Goal: Task Accomplishment & Management: Manage account settings

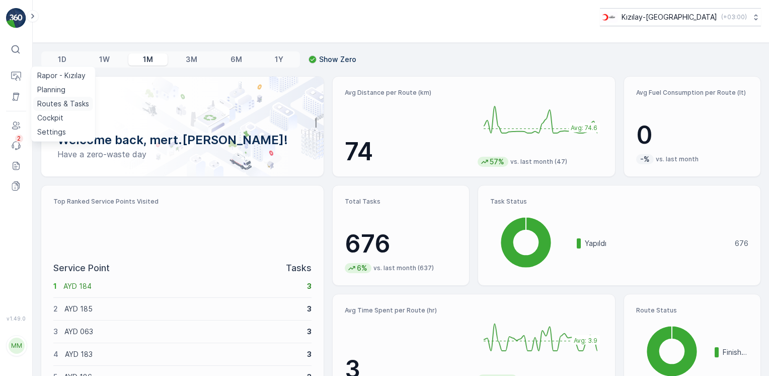
click at [48, 105] on p "Routes & Tasks" at bounding box center [63, 104] width 52 height 10
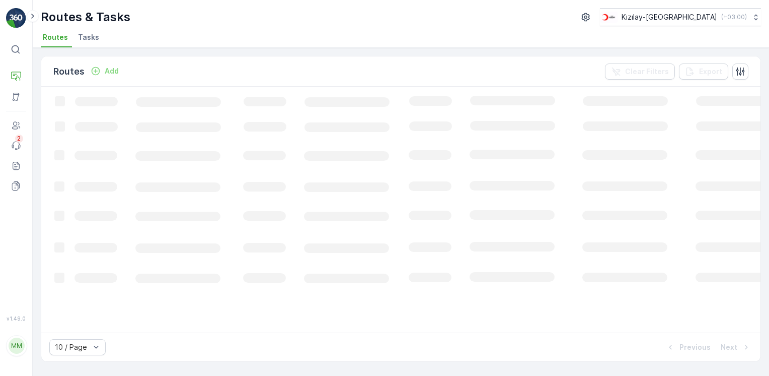
click at [115, 70] on p "Add" at bounding box center [112, 71] width 14 height 10
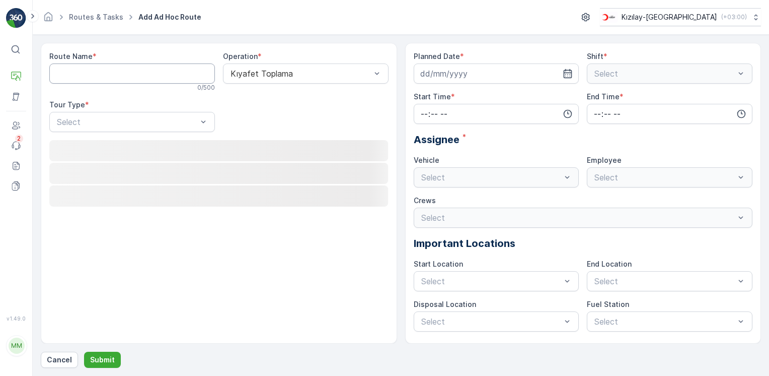
click at [114, 70] on Name "Route Name" at bounding box center [132, 73] width 166 height 20
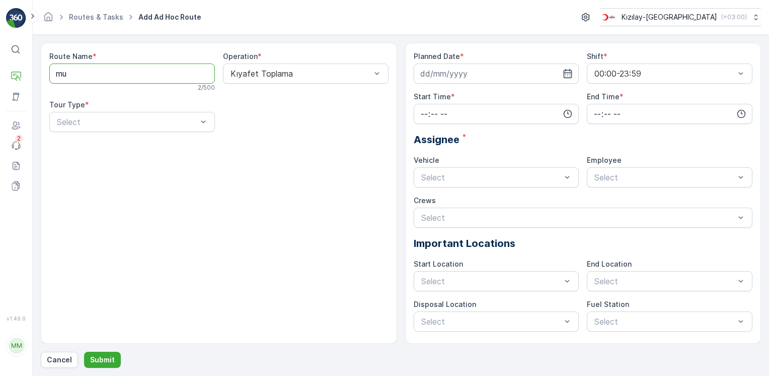
type Name "[GEOGRAPHIC_DATA]"
click at [287, 84] on div "Operation * Kıyafet Toplama" at bounding box center [306, 71] width 166 height 40
click at [289, 82] on div "Kıyafet Toplama" at bounding box center [306, 73] width 166 height 20
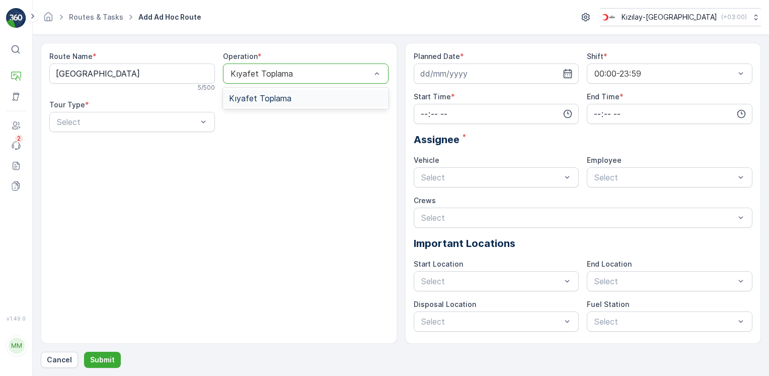
click at [277, 95] on span "Kıyafet Toplama" at bounding box center [260, 98] width 62 height 9
click at [116, 122] on div at bounding box center [127, 121] width 142 height 9
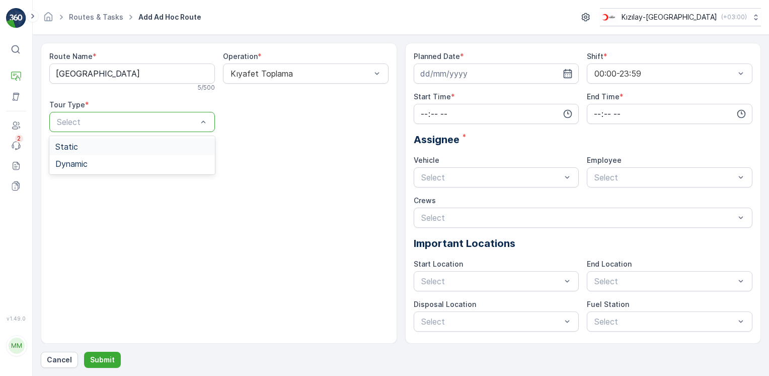
click at [79, 146] on div "Static" at bounding box center [132, 146] width 154 height 9
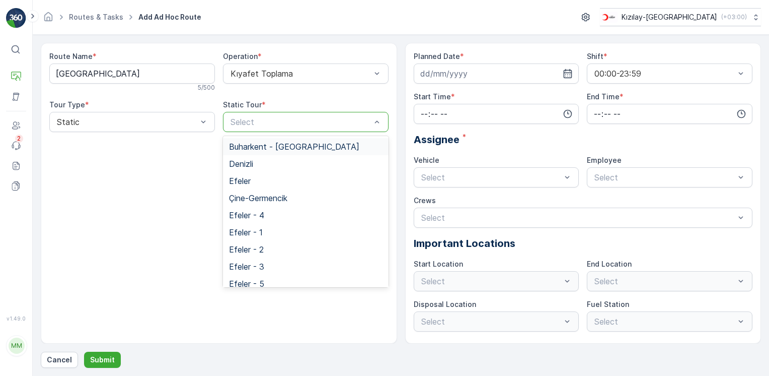
click at [305, 118] on div at bounding box center [301, 121] width 142 height 9
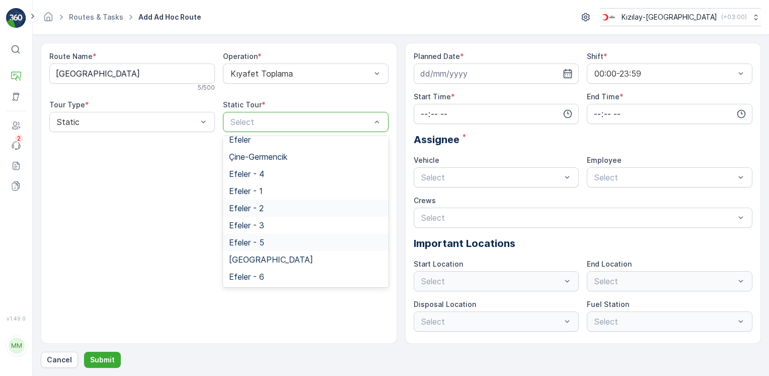
scroll to position [41, 0]
click at [240, 259] on span "[GEOGRAPHIC_DATA]" at bounding box center [271, 259] width 84 height 9
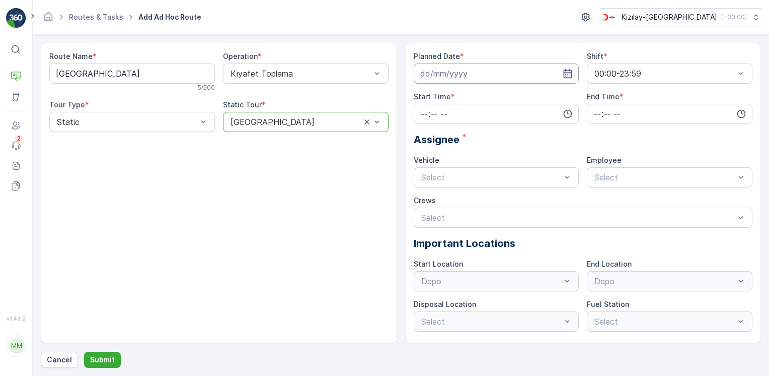
click at [568, 80] on input at bounding box center [497, 73] width 166 height 20
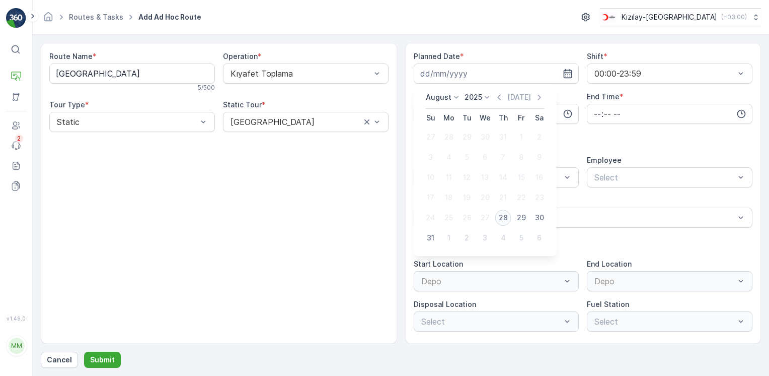
click at [501, 218] on div "28" at bounding box center [503, 217] width 16 height 16
type input "[DATE]"
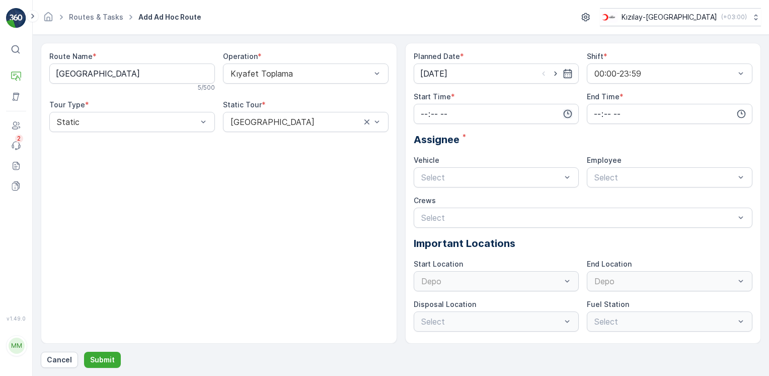
click at [566, 110] on icon "button" at bounding box center [568, 114] width 10 height 10
click at [422, 193] on span "08" at bounding box center [424, 195] width 9 height 10
type input "08:00"
click at [728, 116] on input "time" at bounding box center [670, 114] width 166 height 20
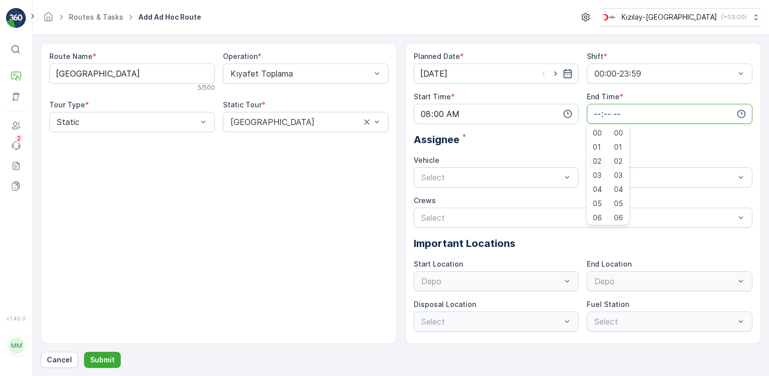
scroll to position [201, 0]
click at [600, 208] on span "20" at bounding box center [597, 213] width 9 height 10
type input "20:00"
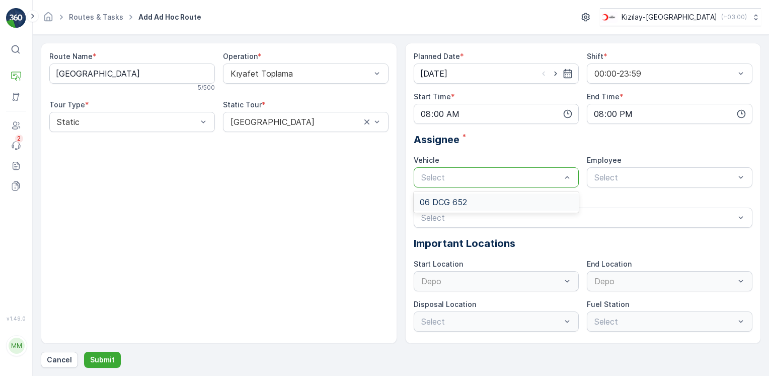
click at [526, 179] on div at bounding box center [491, 177] width 142 height 9
click at [468, 207] on div "06 DCG 652" at bounding box center [497, 201] width 166 height 17
drag, startPoint x: 627, startPoint y: 174, endPoint x: 626, endPoint y: 179, distance: 5.1
click at [627, 175] on div at bounding box center [664, 177] width 142 height 9
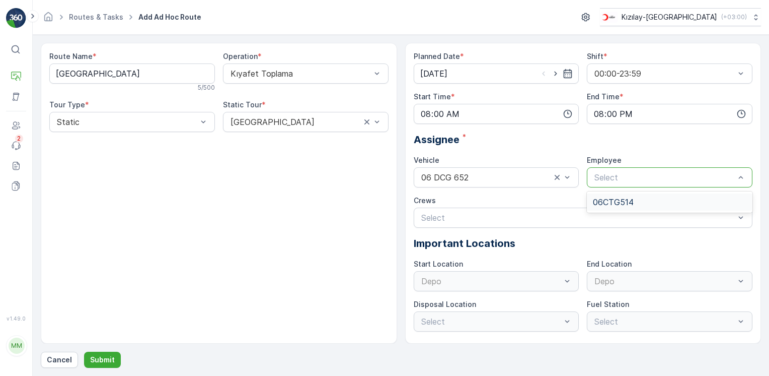
click at [622, 196] on div "06CTG514" at bounding box center [670, 201] width 166 height 17
click at [545, 209] on div "Select" at bounding box center [583, 217] width 339 height 20
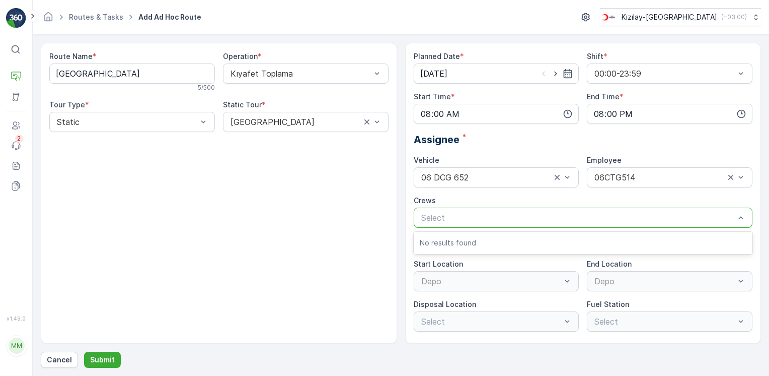
click at [286, 269] on div "Route Name * Muğla 5 / 500 Operation * Kıyafet Toplama Tour Type * Static Stati…" at bounding box center [219, 193] width 356 height 301
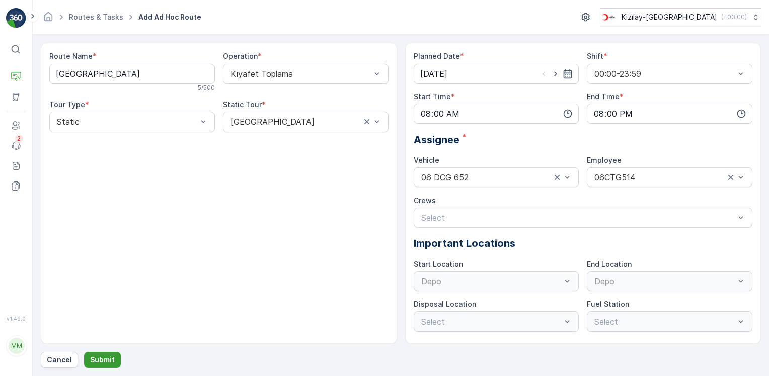
click at [107, 353] on button "Submit" at bounding box center [102, 359] width 37 height 16
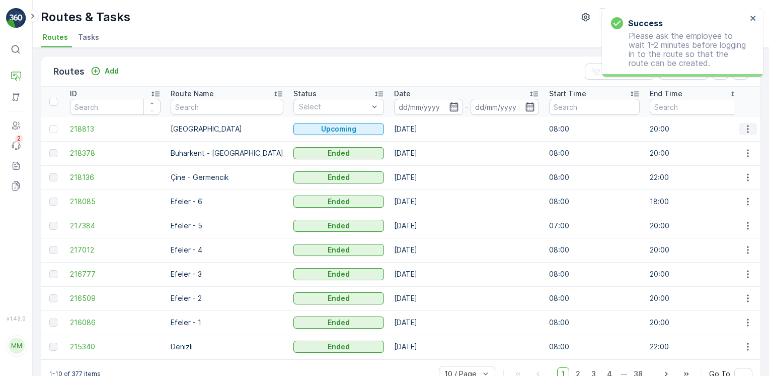
click at [744, 132] on icon "button" at bounding box center [748, 129] width 10 height 10
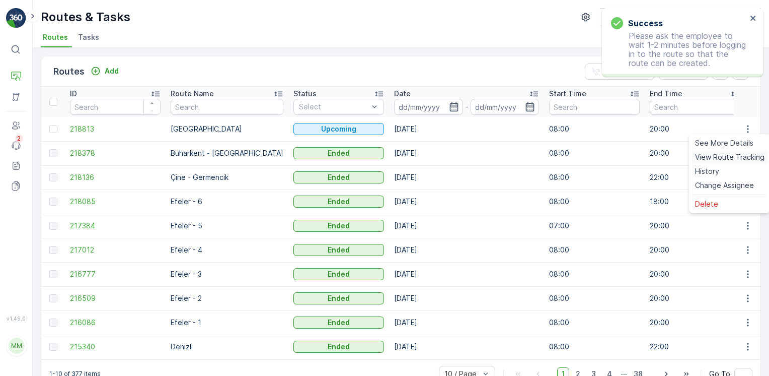
click at [715, 161] on span "View Route Tracking" at bounding box center [729, 157] width 69 height 10
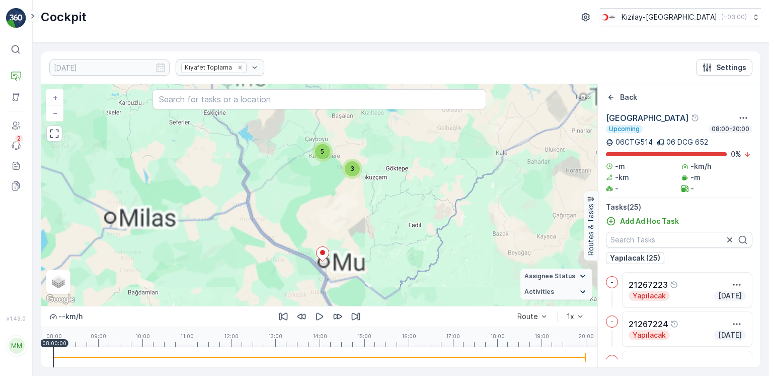
drag, startPoint x: 371, startPoint y: 228, endPoint x: 372, endPoint y: 239, distance: 10.6
click at [372, 238] on div "4 7 2 5 3 + − Satellite Roadmap Terrain Hybrid Leaflet Keyboard shortcuts Map D…" at bounding box center [319, 194] width 556 height 221
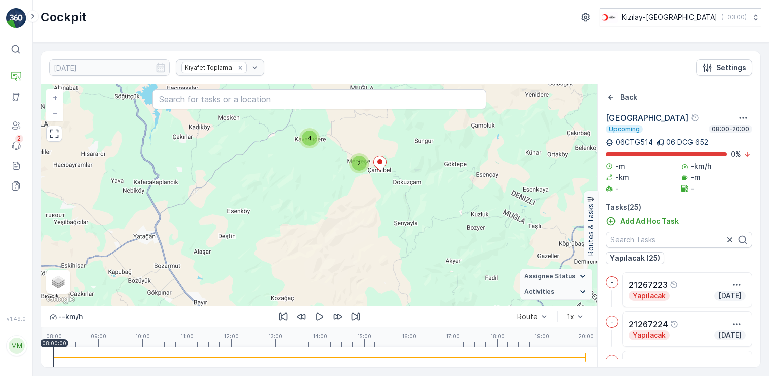
drag, startPoint x: 336, startPoint y: 142, endPoint x: 352, endPoint y: 224, distance: 84.0
click at [353, 218] on div "4 6 2 4 2 + − Satellite Roadmap Terrain Hybrid Leaflet Keyboard shortcuts Map D…" at bounding box center [319, 194] width 556 height 221
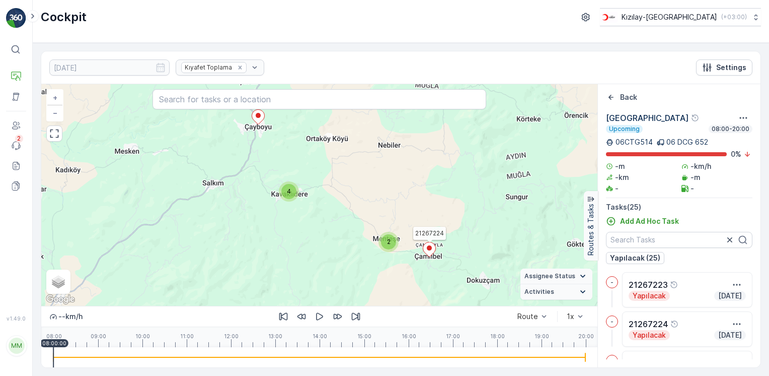
click at [432, 249] on icon at bounding box center [429, 249] width 13 height 15
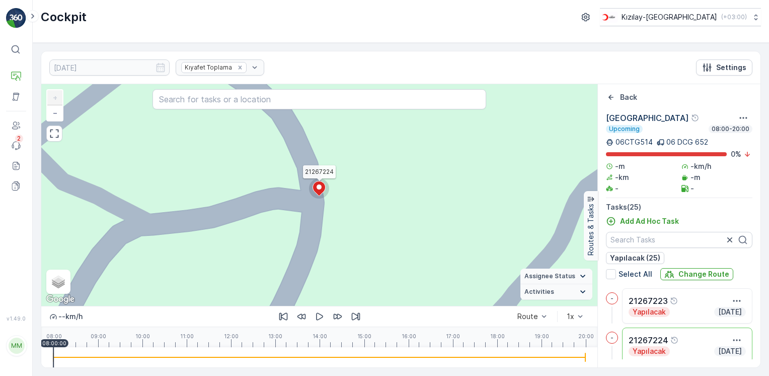
click at [316, 189] on icon at bounding box center [319, 188] width 13 height 15
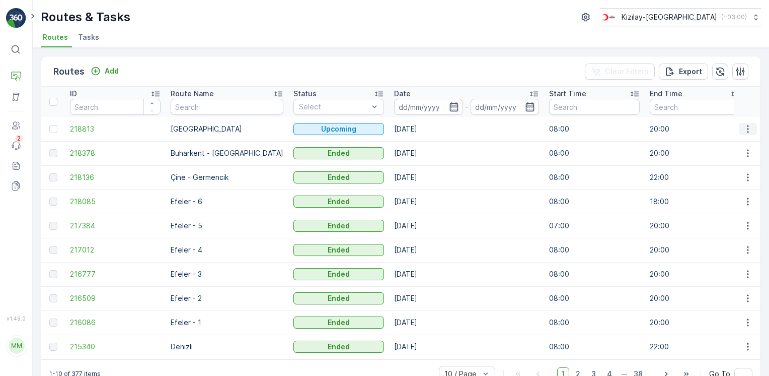
click at [748, 129] on icon "button" at bounding box center [748, 129] width 10 height 10
click at [745, 138] on span "See More Details" at bounding box center [724, 143] width 58 height 10
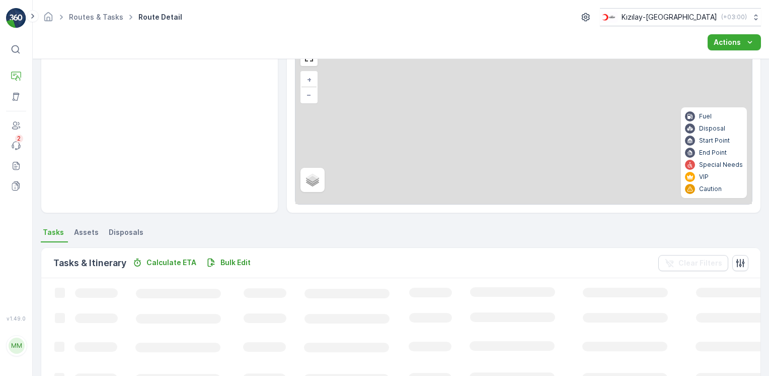
scroll to position [50, 0]
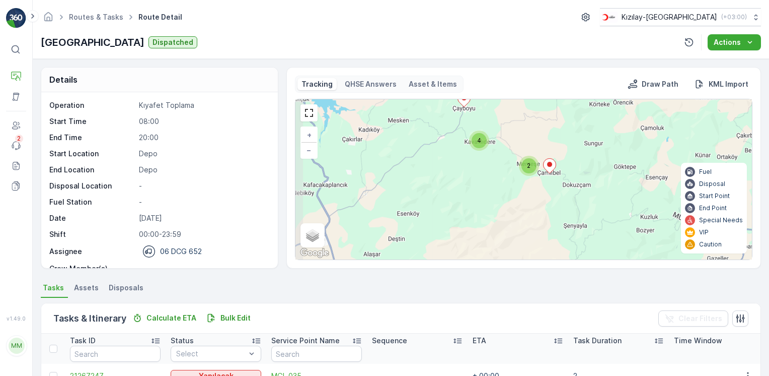
drag, startPoint x: 522, startPoint y: 184, endPoint x: 525, endPoint y: 126, distance: 57.9
click at [525, 126] on div "2 4 6 4 2 + − Satellite Roadmap Terrain Hybrid Leaflet Keyboard shortcuts Map D…" at bounding box center [523, 179] width 457 height 160
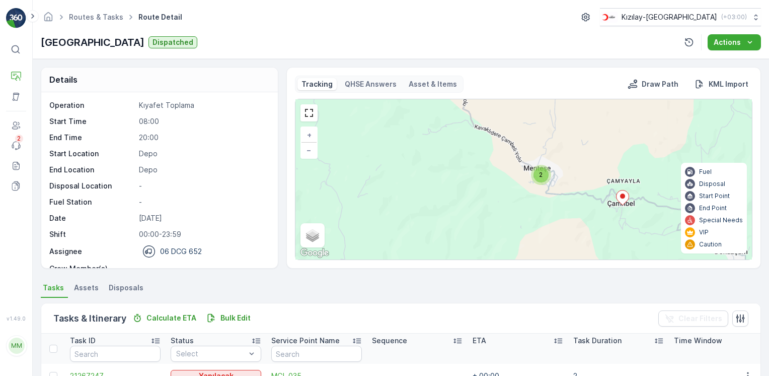
click at [625, 200] on icon at bounding box center [622, 197] width 13 height 15
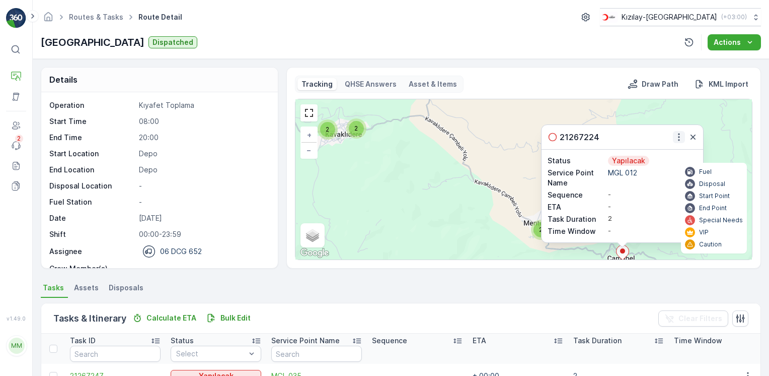
click at [678, 136] on icon "button" at bounding box center [679, 137] width 2 height 8
click at [636, 197] on span "Delete" at bounding box center [643, 199] width 23 height 10
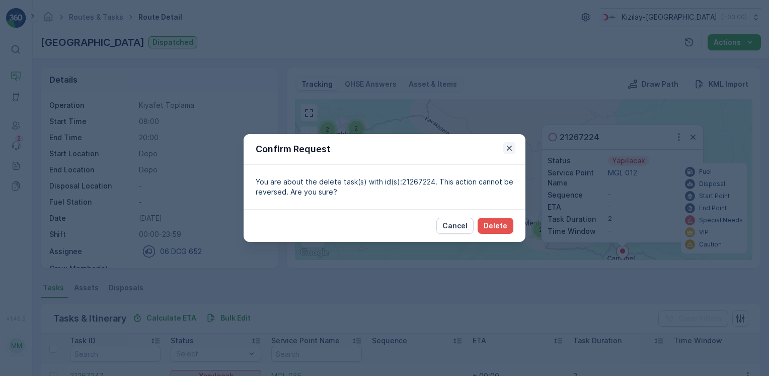
click at [508, 148] on icon "button" at bounding box center [509, 148] width 10 height 10
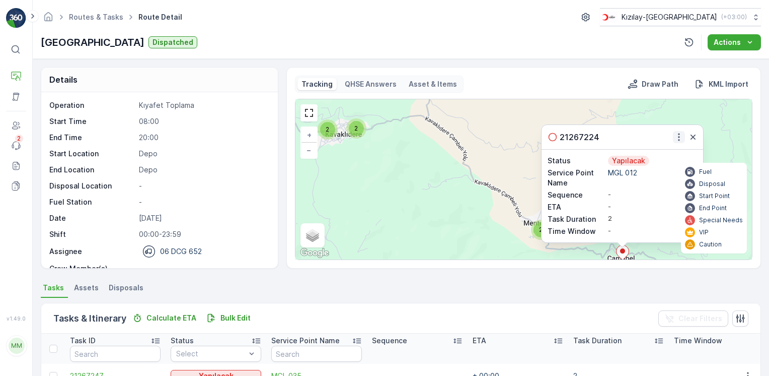
click at [674, 138] on icon "button" at bounding box center [679, 137] width 10 height 10
click at [646, 203] on span "Delete" at bounding box center [643, 199] width 23 height 10
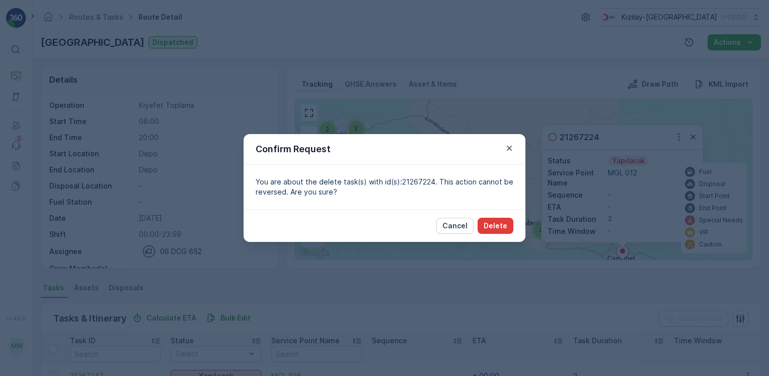
click at [506, 233] on button "Delete" at bounding box center [496, 225] width 36 height 16
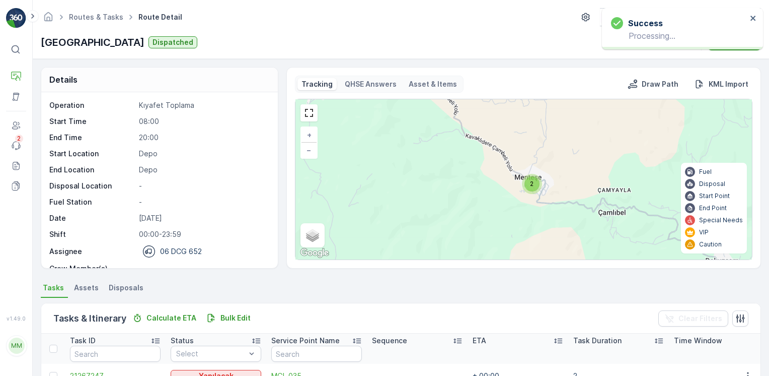
drag, startPoint x: 603, startPoint y: 182, endPoint x: 569, endPoint y: 133, distance: 60.0
click at [569, 133] on div "2 2 2 2 2 3 3 + − Satellite Roadmap Terrain Hybrid Leaflet Keyboard shortcuts M…" at bounding box center [523, 179] width 457 height 160
click at [534, 188] on div "2" at bounding box center [532, 183] width 15 height 15
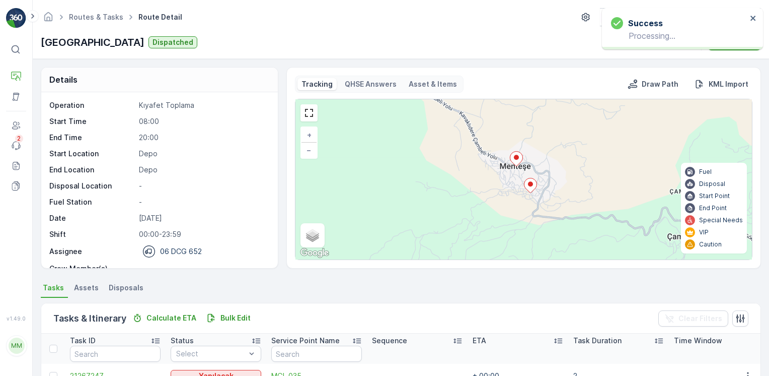
click at [530, 186] on icon at bounding box center [530, 185] width 13 height 15
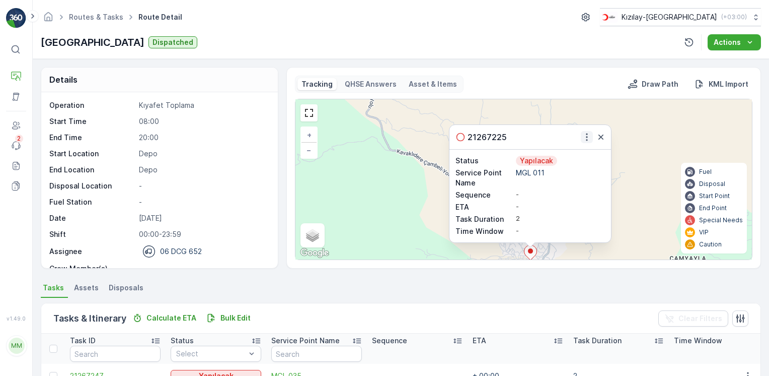
click at [586, 136] on icon "button" at bounding box center [587, 137] width 2 height 8
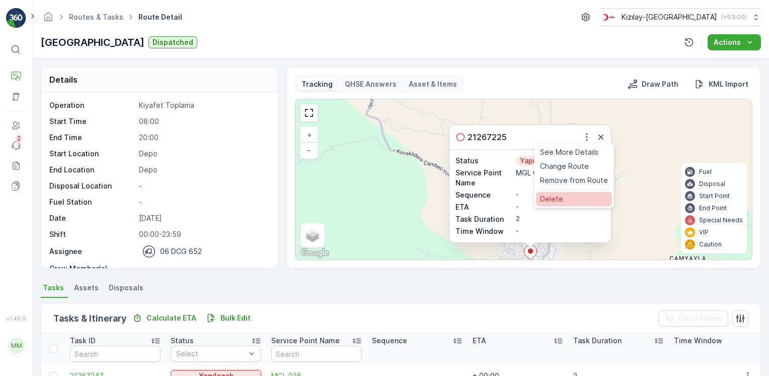
click at [560, 196] on span "Delete" at bounding box center [551, 199] width 23 height 10
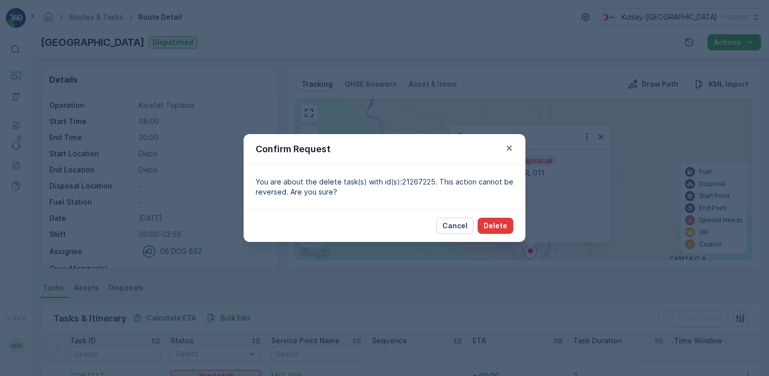
click at [487, 228] on p "Delete" at bounding box center [496, 225] width 24 height 10
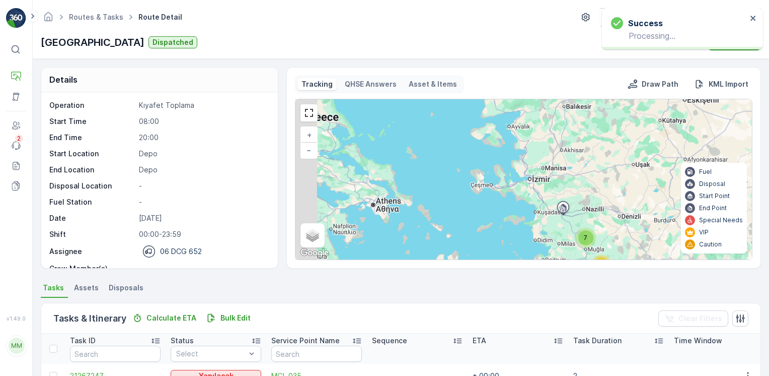
drag, startPoint x: 545, startPoint y: 166, endPoint x: 574, endPoint y: 221, distance: 62.4
click at [574, 221] on div "16 7 + − Satellite Roadmap Terrain Hybrid Leaflet Keyboard shortcuts Map Data M…" at bounding box center [523, 179] width 457 height 160
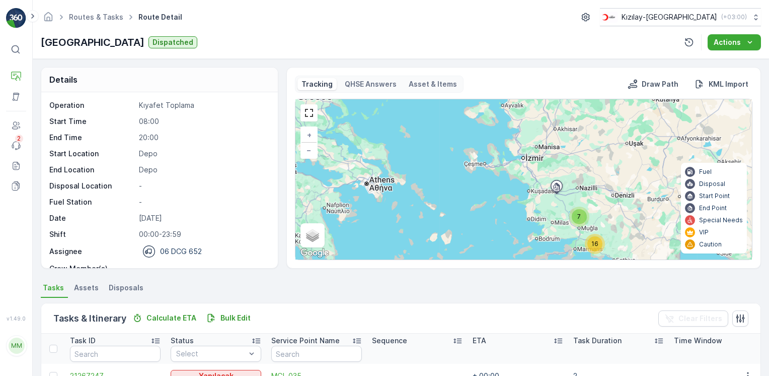
drag, startPoint x: 596, startPoint y: 236, endPoint x: 589, endPoint y: 220, distance: 16.7
click at [590, 220] on div "16 7 + − Satellite Roadmap Terrain Hybrid Leaflet Keyboard shortcuts Map Data M…" at bounding box center [523, 179] width 457 height 160
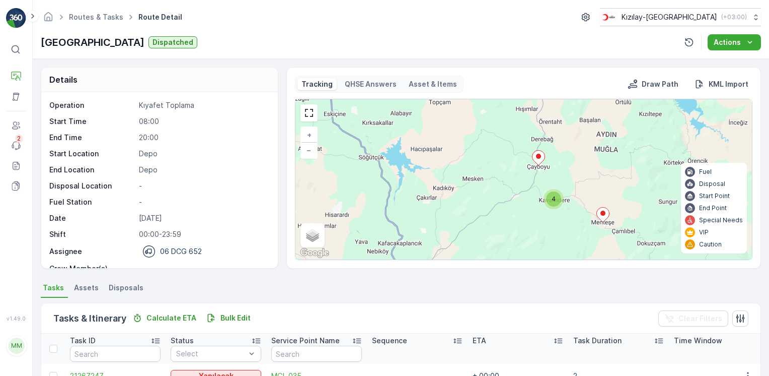
drag, startPoint x: 602, startPoint y: 220, endPoint x: 574, endPoint y: 178, distance: 50.8
click at [578, 182] on div "2 4 6 4 + − Satellite Roadmap Terrain Hybrid Leaflet Keyboard shortcuts Map Dat…" at bounding box center [523, 179] width 457 height 160
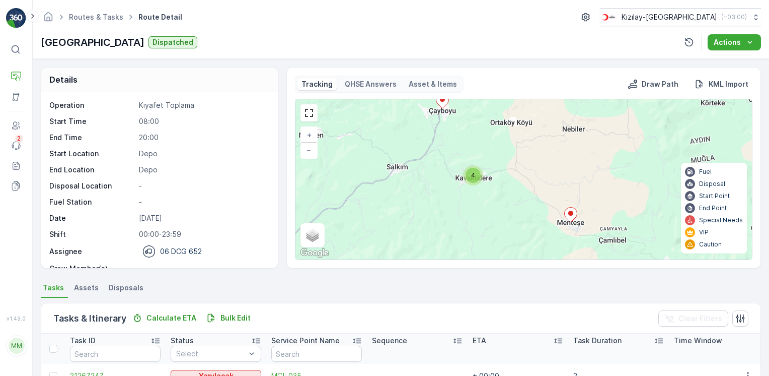
drag, startPoint x: 590, startPoint y: 172, endPoint x: 576, endPoint y: 158, distance: 19.9
click at [577, 159] on div "2 3 6 4 + − Satellite Roadmap Terrain Hybrid Leaflet Keyboard shortcuts Map Dat…" at bounding box center [523, 179] width 457 height 160
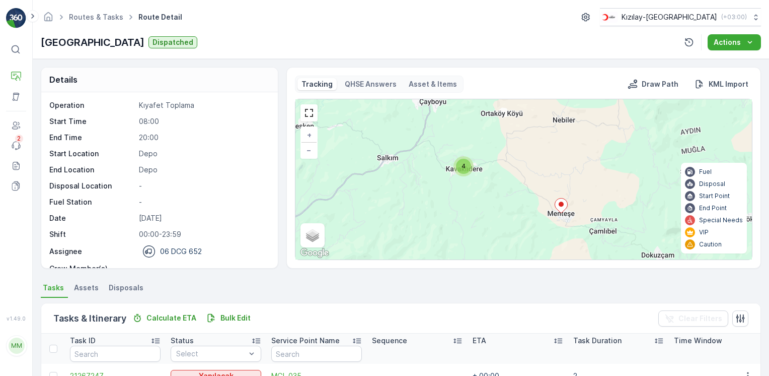
click at [558, 212] on icon at bounding box center [561, 205] width 13 height 15
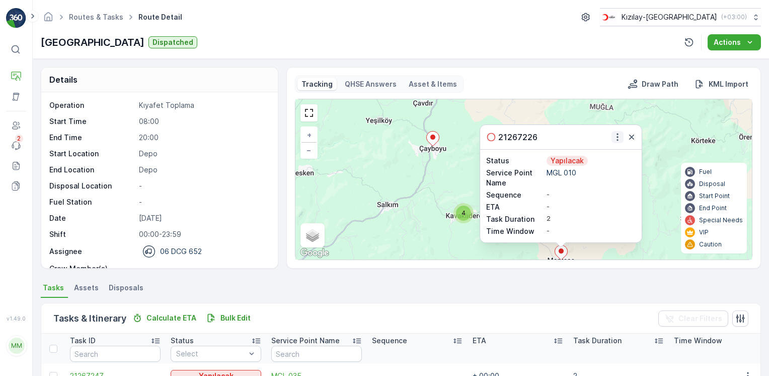
click at [613, 136] on icon "button" at bounding box center [618, 137] width 10 height 10
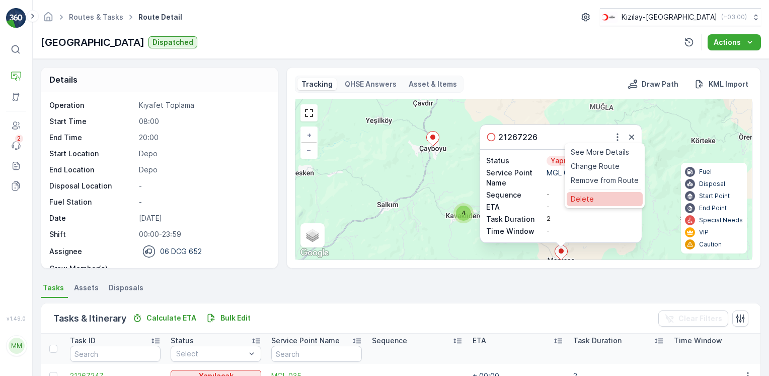
click at [587, 200] on span "Delete" at bounding box center [582, 199] width 23 height 10
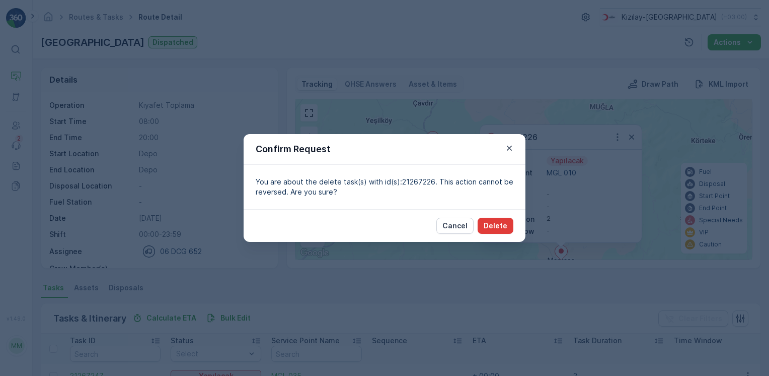
click at [500, 226] on p "Delete" at bounding box center [496, 225] width 24 height 10
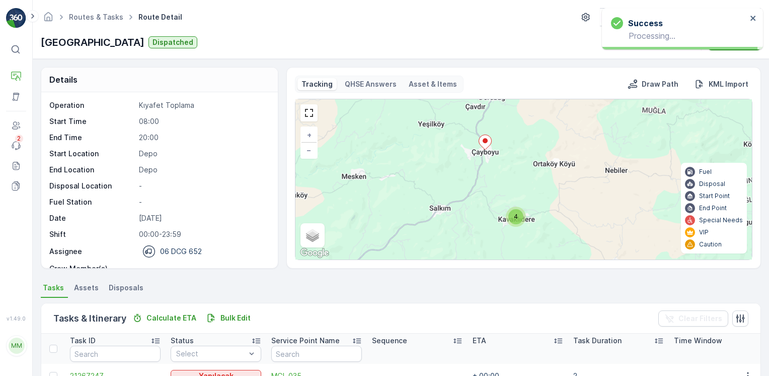
drag, startPoint x: 501, startPoint y: 222, endPoint x: 573, endPoint y: 140, distance: 109.5
click at [573, 141] on div "4 2 3 6 + − Satellite Roadmap Terrain Hybrid Leaflet Keyboard shortcuts Map Dat…" at bounding box center [523, 179] width 457 height 160
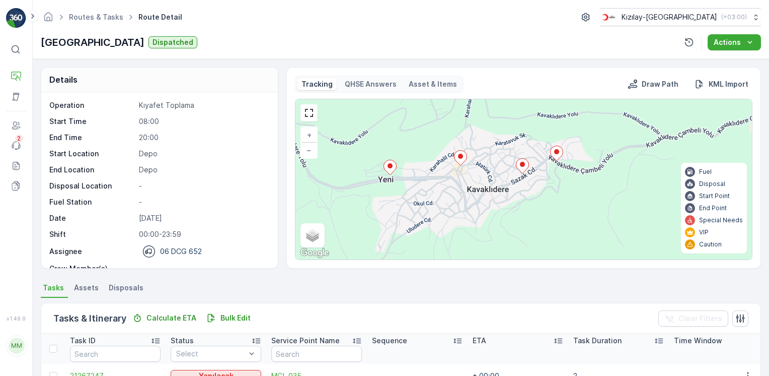
click at [556, 156] on icon at bounding box center [556, 153] width 13 height 15
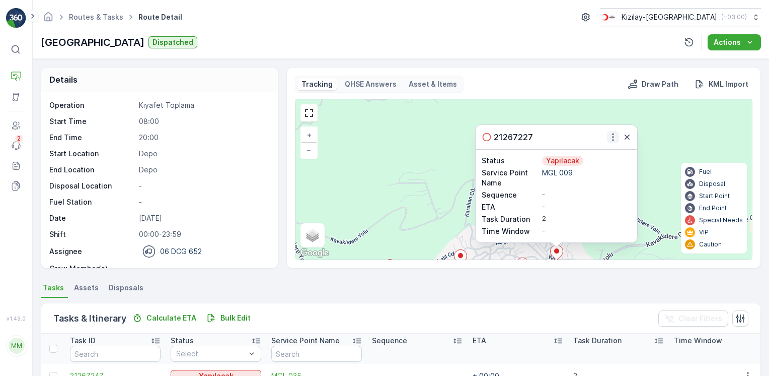
click at [610, 137] on icon "button" at bounding box center [613, 137] width 10 height 10
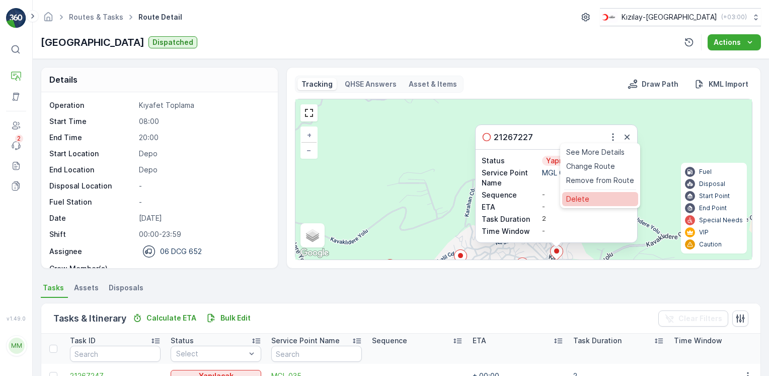
click at [583, 195] on span "Delete" at bounding box center [577, 199] width 23 height 10
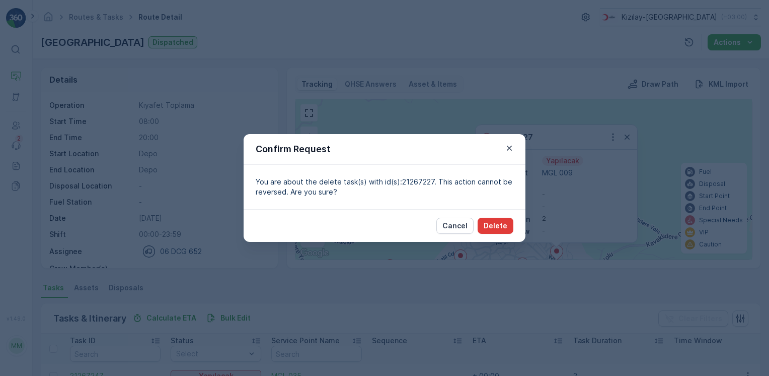
click at [495, 226] on p "Delete" at bounding box center [496, 225] width 24 height 10
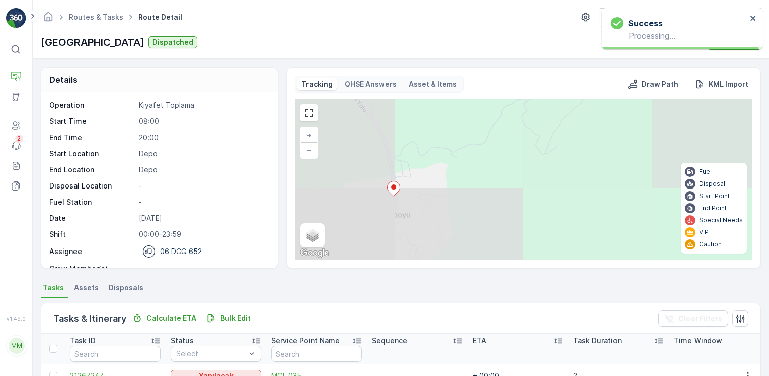
drag, startPoint x: 433, startPoint y: 179, endPoint x: 452, endPoint y: 111, distance: 70.5
click at [452, 111] on div "+ − Satellite Roadmap Terrain Hybrid Leaflet Keyboard shortcuts Map Data Map da…" at bounding box center [523, 179] width 457 height 160
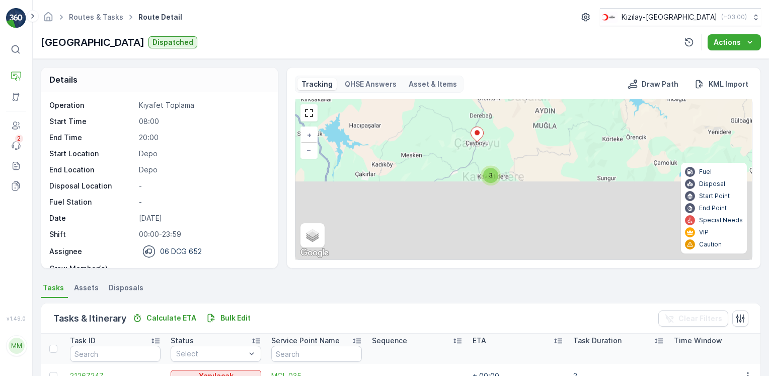
drag, startPoint x: 504, startPoint y: 141, endPoint x: 502, endPoint y: 128, distance: 13.7
click at [502, 128] on div "11 4 2 4 6 3 + − Satellite Roadmap Terrain Hybrid Leaflet Keyboard shortcuts Ma…" at bounding box center [523, 179] width 457 height 160
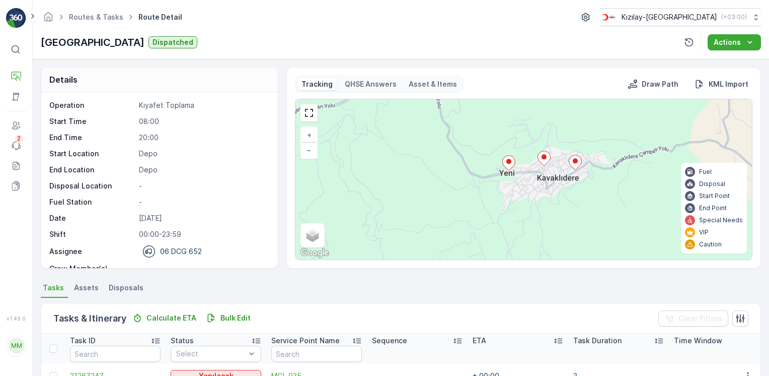
click at [574, 160] on ellipse at bounding box center [575, 160] width 5 height 5
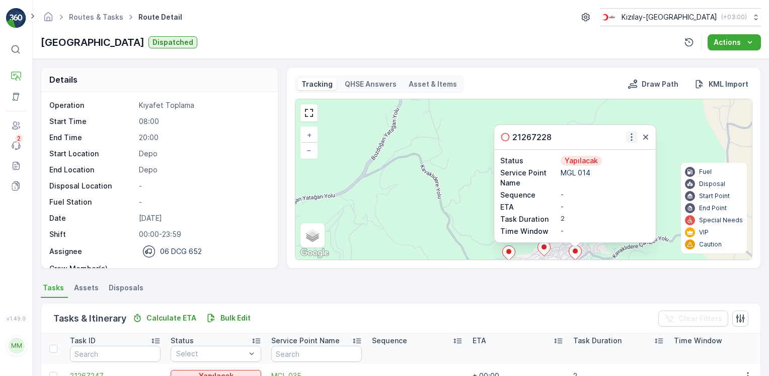
click at [628, 136] on icon "button" at bounding box center [632, 137] width 10 height 10
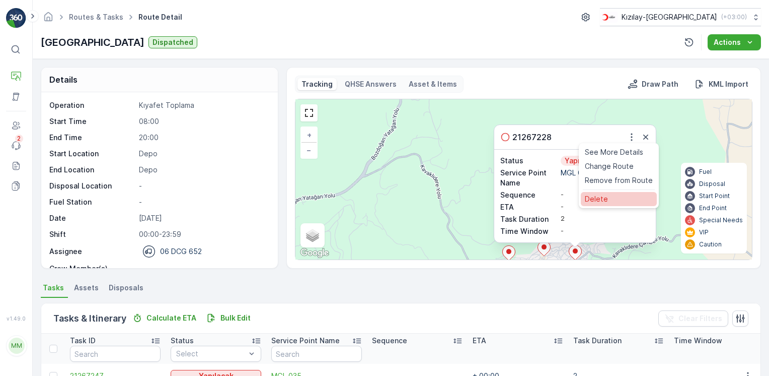
click at [592, 194] on span "Delete" at bounding box center [596, 199] width 23 height 10
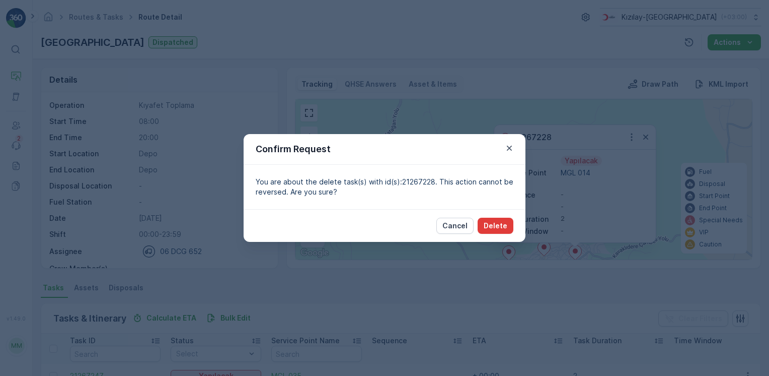
click at [503, 226] on p "Delete" at bounding box center [496, 225] width 24 height 10
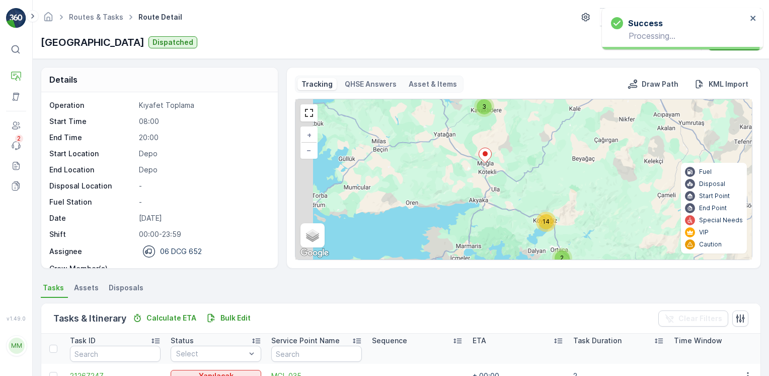
drag, startPoint x: 477, startPoint y: 156, endPoint x: 503, endPoint y: 162, distance: 27.4
click at [503, 162] on div "2 14 3 + − Satellite Roadmap Terrain Hybrid Leaflet Keyboard shortcuts Map Data…" at bounding box center [523, 179] width 457 height 160
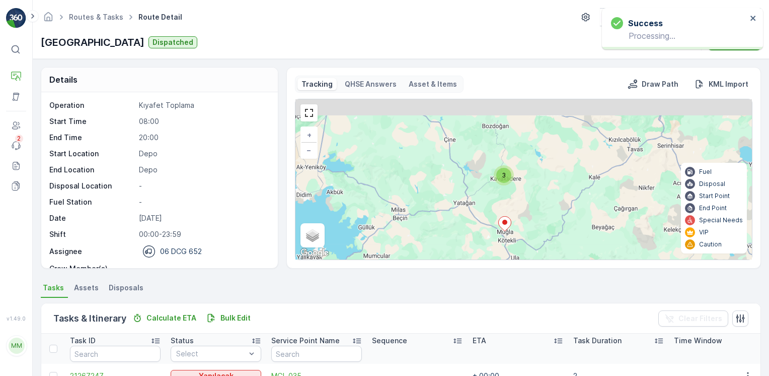
drag, startPoint x: 511, startPoint y: 125, endPoint x: 519, endPoint y: 192, distance: 67.4
click at [525, 194] on div "2 14 3 + − Satellite Roadmap Terrain Hybrid Leaflet Keyboard shortcuts Map Data…" at bounding box center [523, 179] width 457 height 160
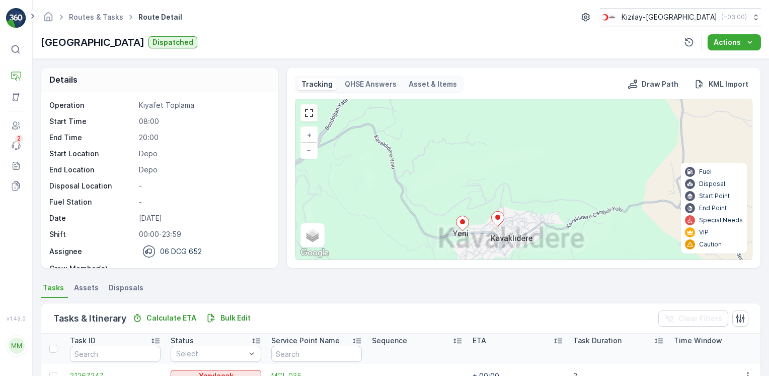
drag, startPoint x: 498, startPoint y: 149, endPoint x: 501, endPoint y: 136, distance: 13.4
click at [501, 136] on div "2 2 + − Satellite Roadmap Terrain Hybrid Leaflet Keyboard shortcuts Map Data Ma…" at bounding box center [523, 179] width 457 height 160
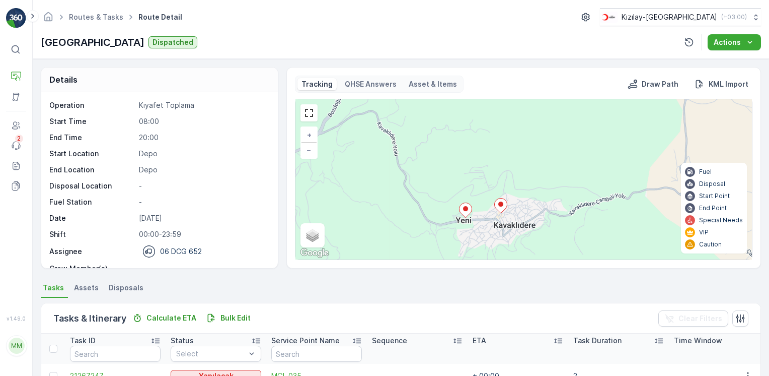
click at [504, 207] on icon at bounding box center [500, 205] width 13 height 15
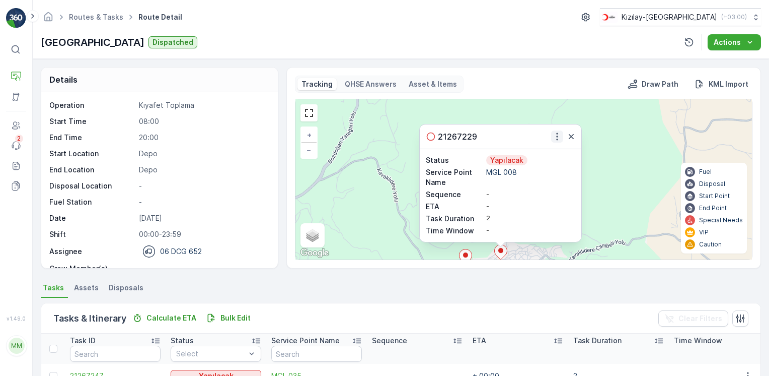
click at [551, 137] on button "button" at bounding box center [557, 136] width 12 height 12
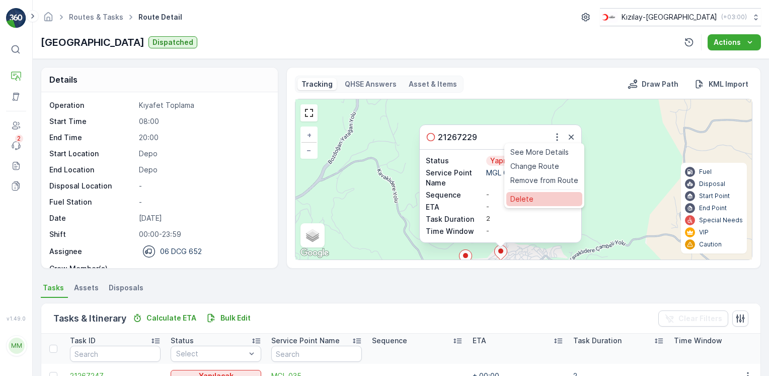
click at [541, 192] on div "Delete" at bounding box center [544, 199] width 76 height 14
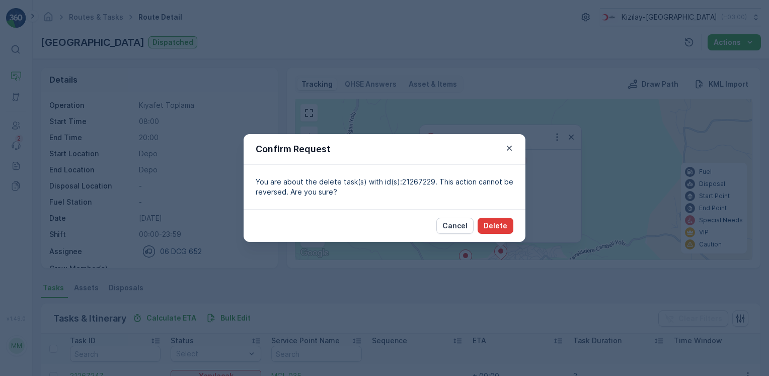
click at [486, 229] on p "Delete" at bounding box center [496, 225] width 24 height 10
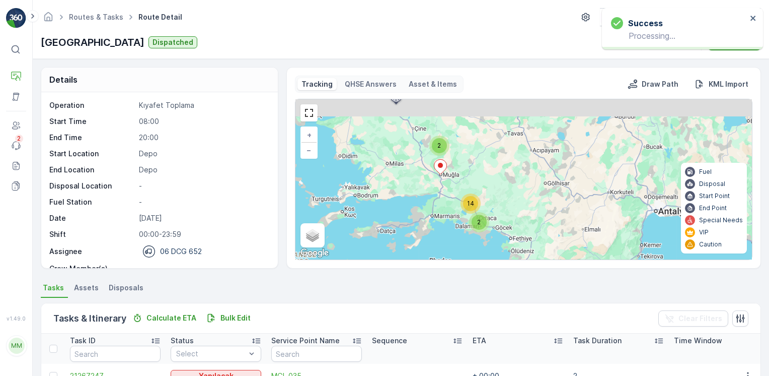
drag, startPoint x: 460, startPoint y: 160, endPoint x: 530, endPoint y: 174, distance: 70.8
click at [530, 174] on div "2 14 2 + − Satellite Roadmap Terrain Hybrid Leaflet Keyboard shortcuts Map Data…" at bounding box center [523, 179] width 457 height 160
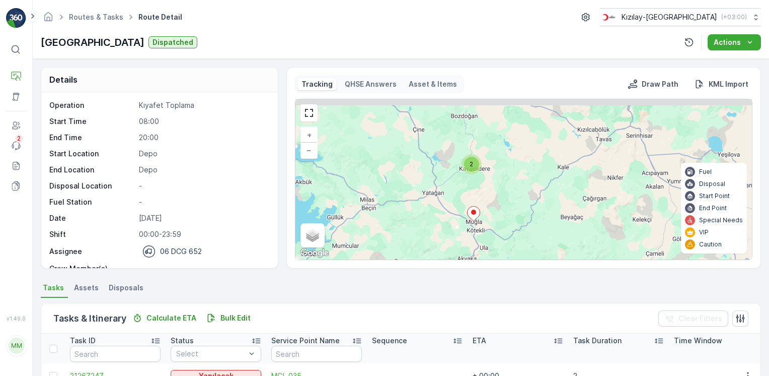
click at [463, 167] on div "2" at bounding box center [472, 164] width 20 height 20
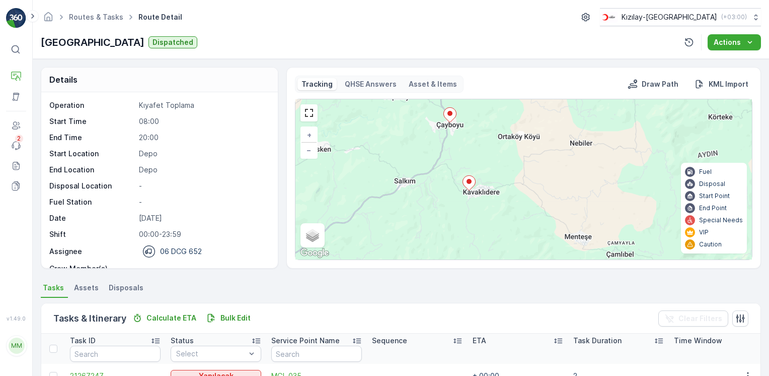
click at [474, 180] on icon at bounding box center [469, 182] width 13 height 15
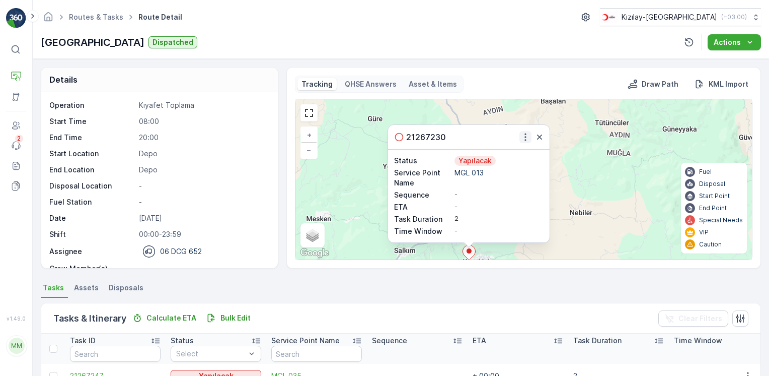
click at [527, 141] on icon "button" at bounding box center [525, 137] width 10 height 10
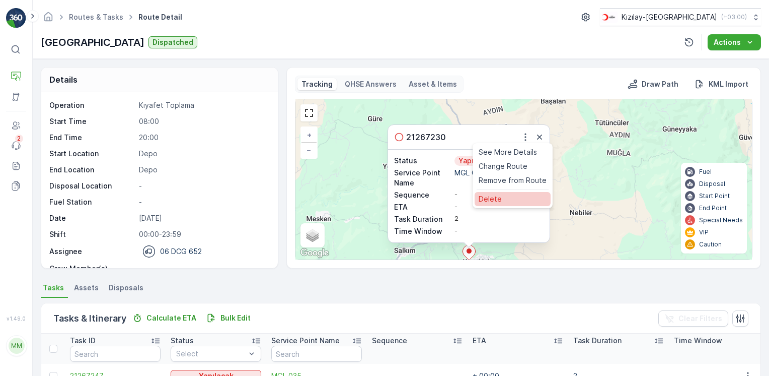
click at [491, 201] on span "Delete" at bounding box center [490, 199] width 23 height 10
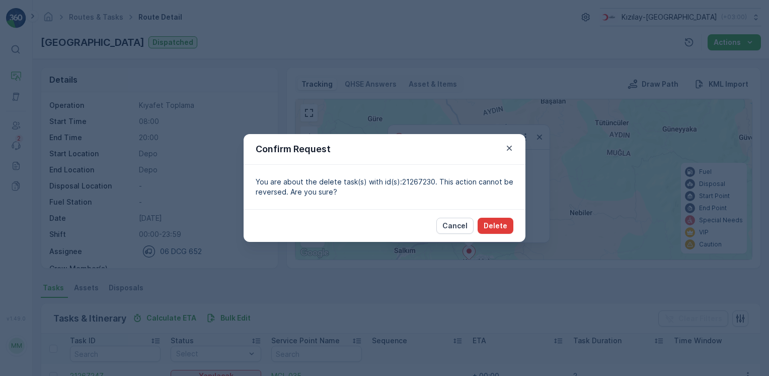
click at [489, 226] on p "Delete" at bounding box center [496, 225] width 24 height 10
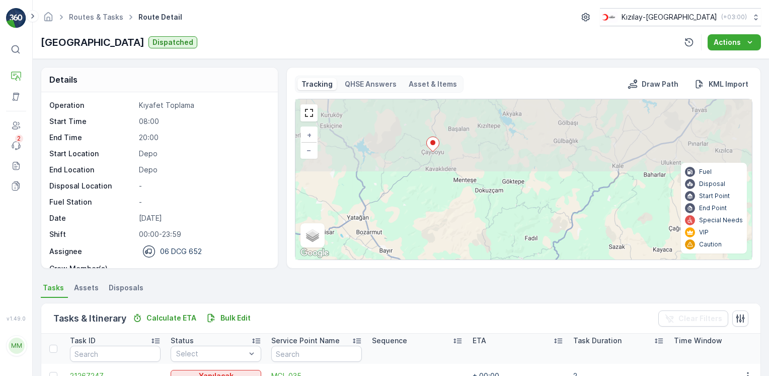
drag, startPoint x: 426, startPoint y: 151, endPoint x: 445, endPoint y: 232, distance: 83.6
click at [445, 232] on div "2 11 + − Satellite Roadmap Terrain Hybrid Leaflet Keyboard shortcuts Map Data M…" at bounding box center [523, 179] width 457 height 160
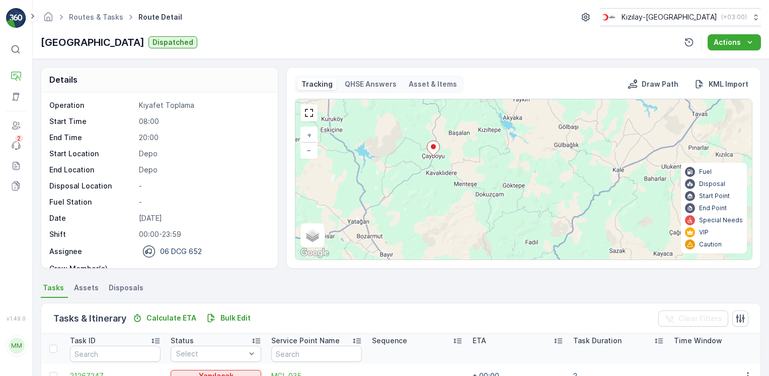
click at [428, 152] on icon at bounding box center [433, 147] width 13 height 15
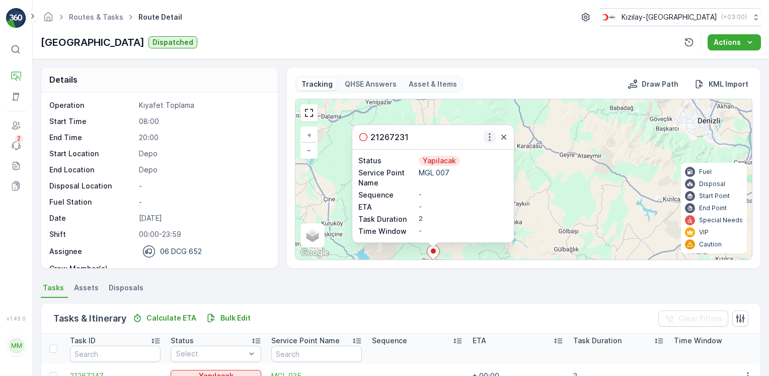
click at [485, 138] on icon "button" at bounding box center [490, 137] width 10 height 10
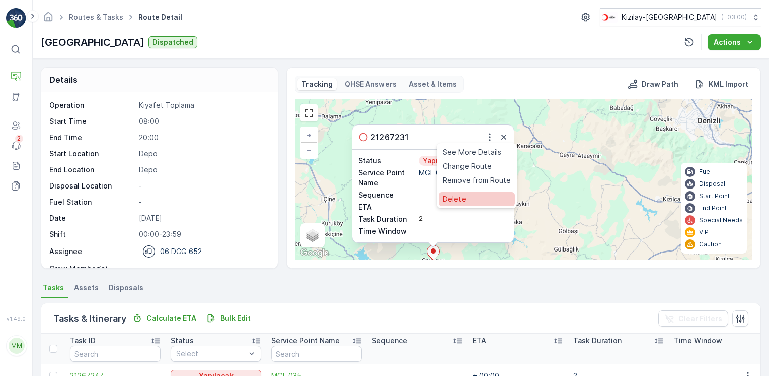
click at [464, 200] on div "Delete" at bounding box center [477, 199] width 76 height 14
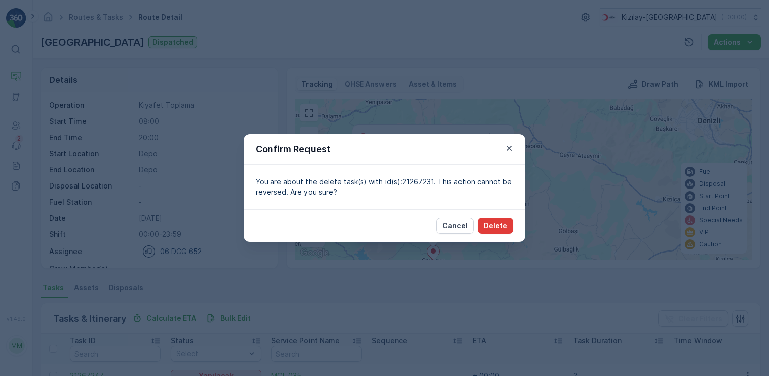
click at [504, 224] on p "Delete" at bounding box center [496, 225] width 24 height 10
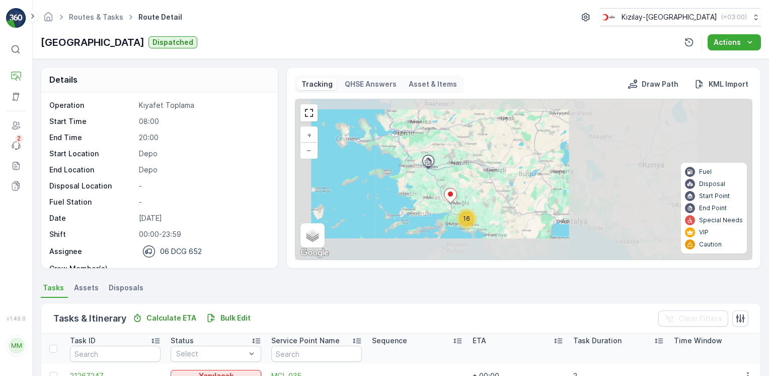
scroll to position [50, 0]
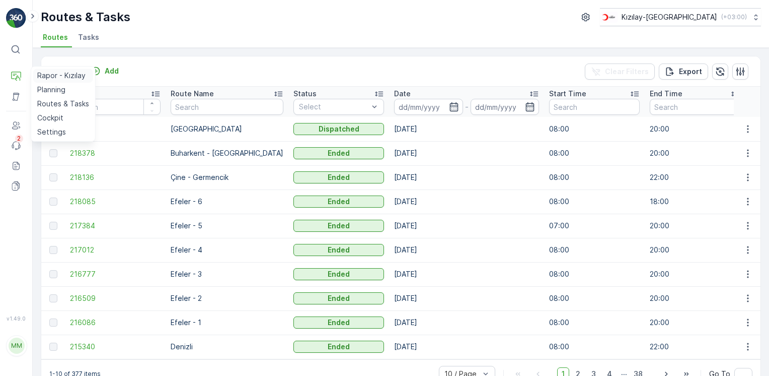
click at [60, 73] on p "Rapor - Kızılay" at bounding box center [61, 75] width 48 height 10
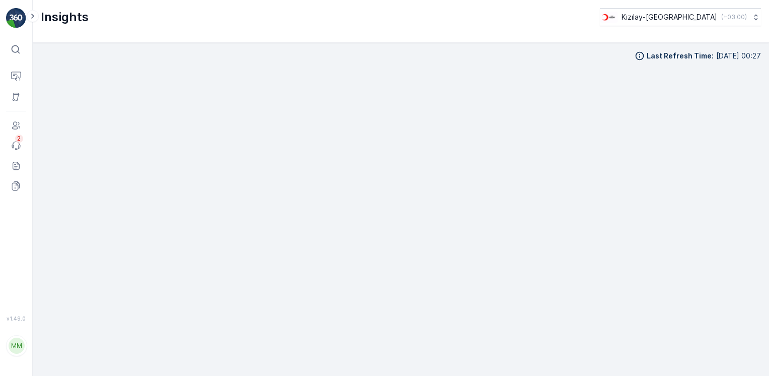
click at [14, 13] on img at bounding box center [16, 18] width 20 height 20
